Goal: Information Seeking & Learning: Learn about a topic

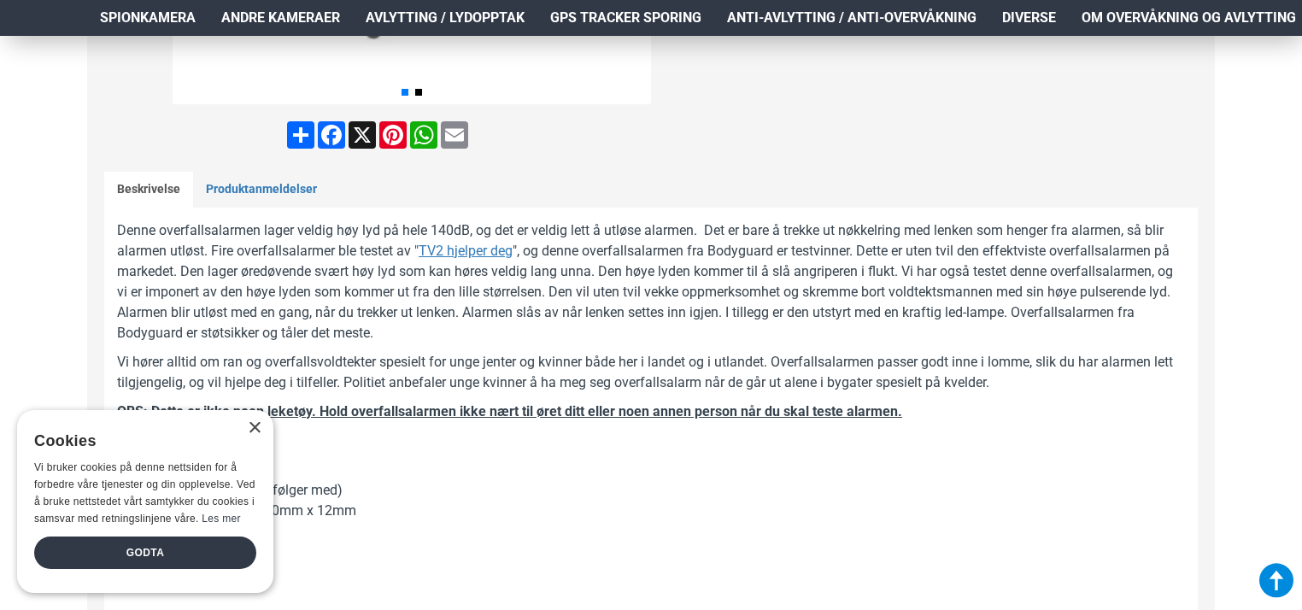
scroll to position [688, 0]
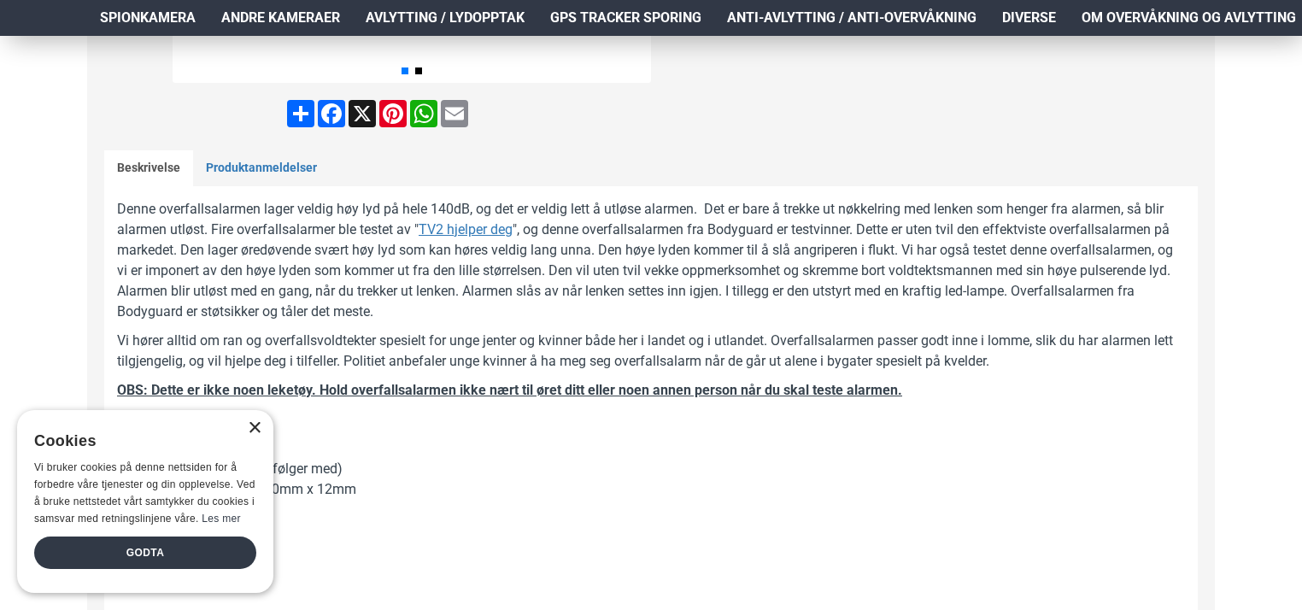
click at [255, 429] on div "×" at bounding box center [254, 428] width 13 height 13
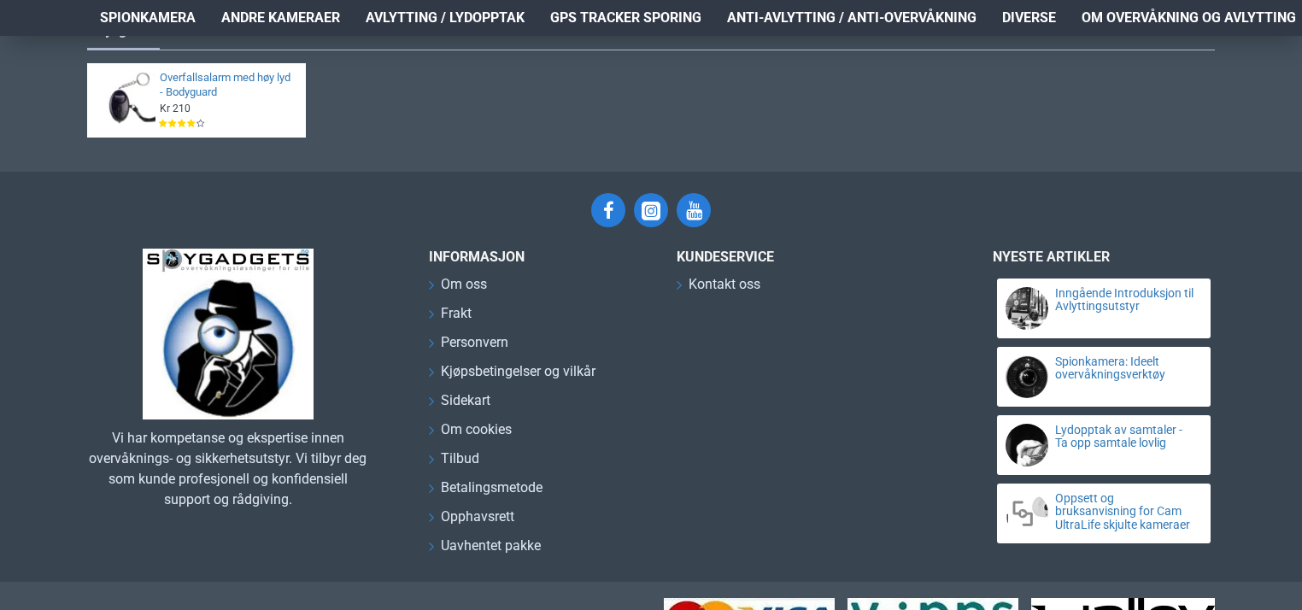
scroll to position [2119, 0]
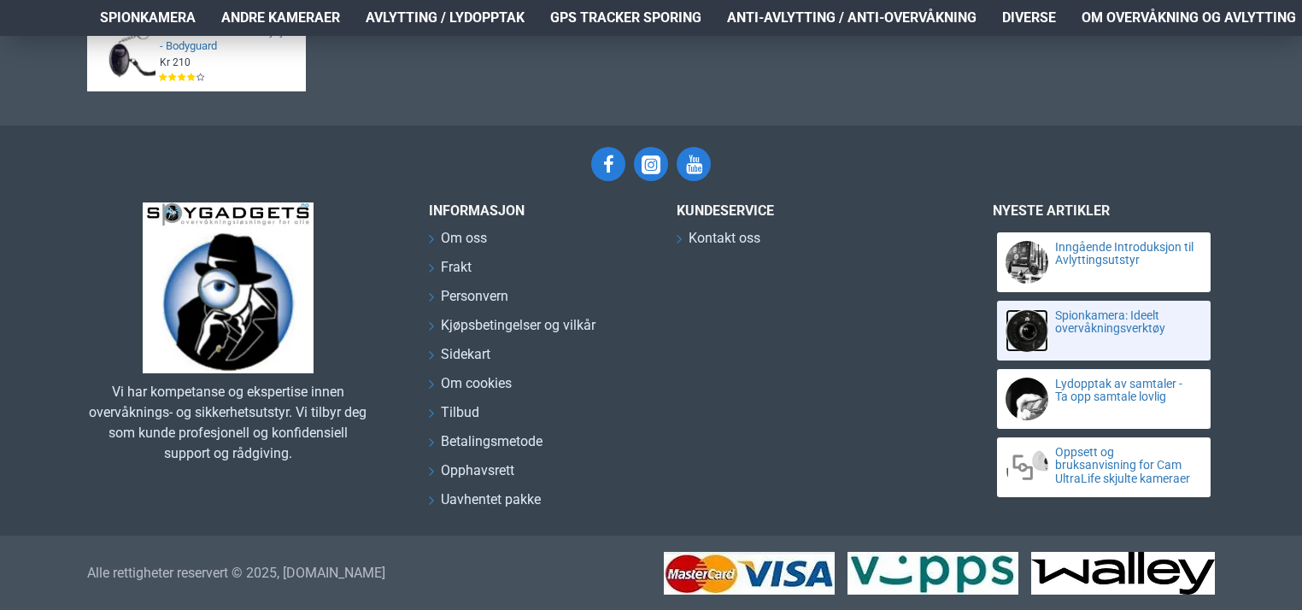
click at [1028, 328] on link at bounding box center [1026, 330] width 43 height 43
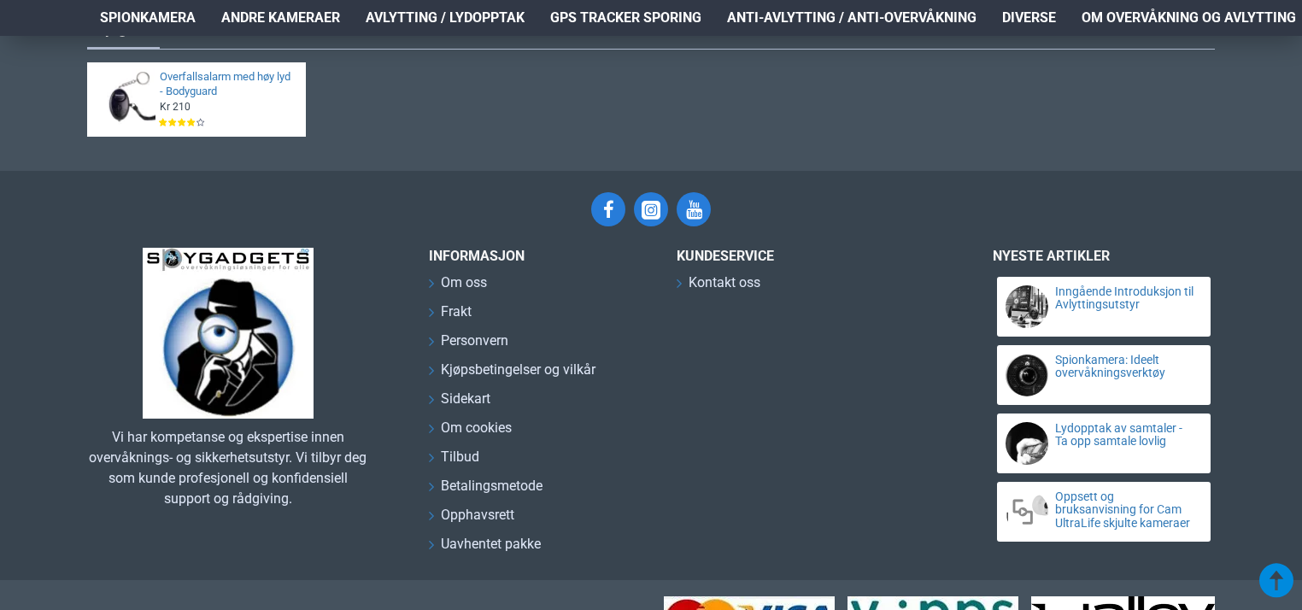
scroll to position [2993, 0]
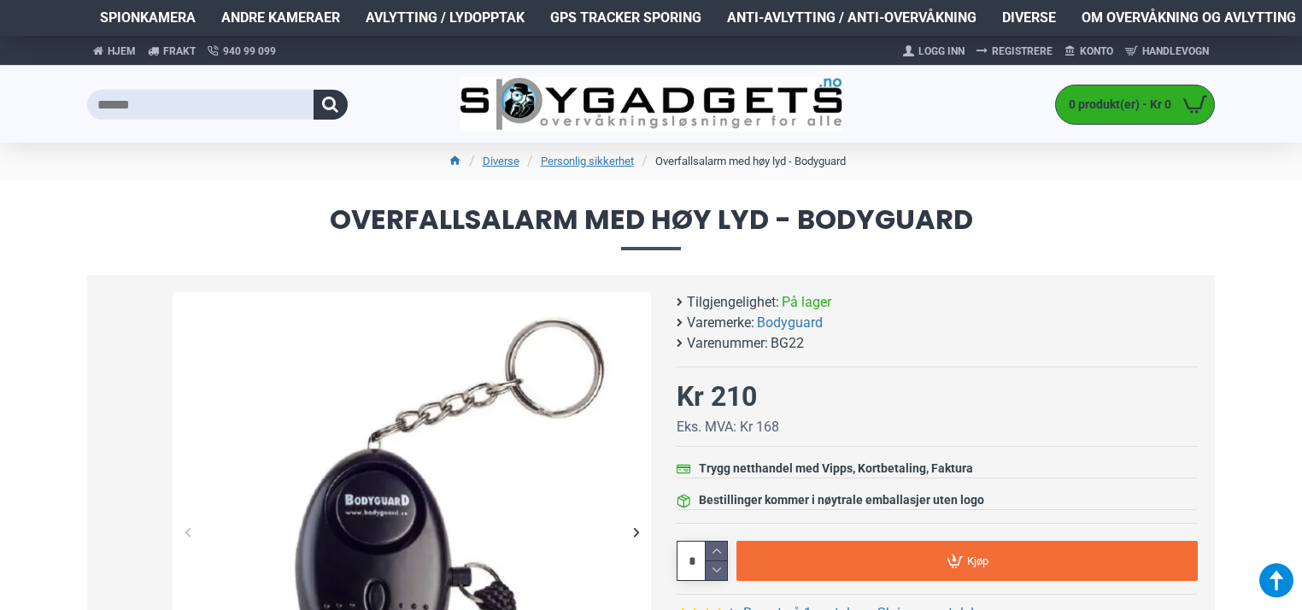
scroll to position [2098, 0]
